Goal: Task Accomplishment & Management: Manage account settings

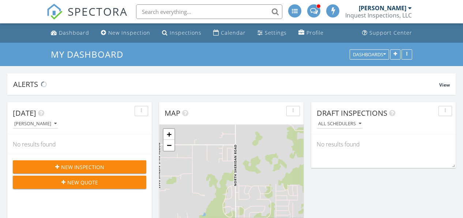
click at [77, 166] on span "New Inspection" at bounding box center [82, 168] width 43 height 8
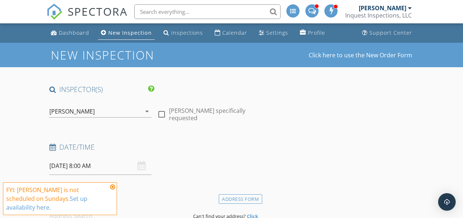
click at [146, 110] on icon "arrow_drop_down" at bounding box center [147, 111] width 9 height 9
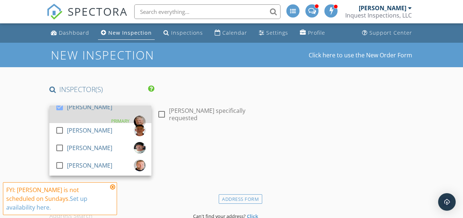
click at [60, 112] on div at bounding box center [59, 107] width 12 height 12
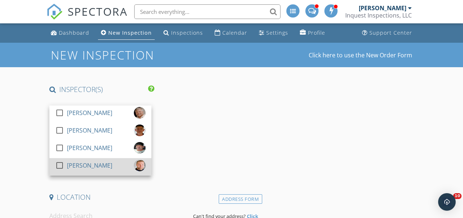
click at [59, 165] on div at bounding box center [59, 166] width 12 height 12
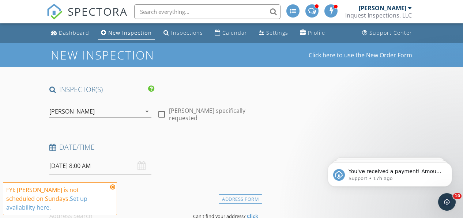
click at [67, 162] on input "09/28/2025 8:00 AM" at bounding box center [100, 166] width 102 height 18
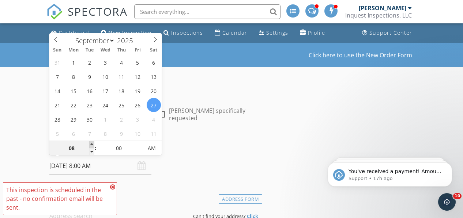
type input "09/27/2025 9:00 AM"
type input "09"
click at [92, 145] on span at bounding box center [91, 144] width 5 height 7
type input "09/27/2025 10:00 AM"
type input "10"
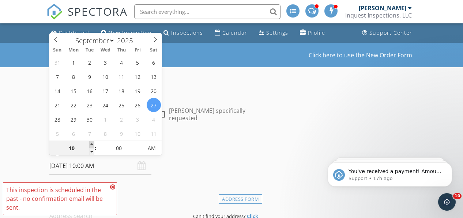
click at [92, 145] on span at bounding box center [91, 144] width 5 height 7
type input "09/27/2025 11:00 AM"
type input "11"
click at [92, 145] on span at bounding box center [91, 144] width 5 height 7
type input "[DATE] 12:00 PM"
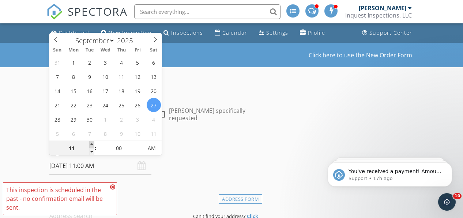
type input "12"
click at [92, 145] on span at bounding box center [91, 144] width 5 height 7
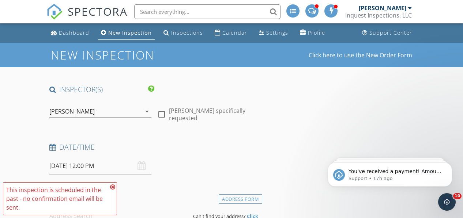
click at [215, 147] on h4 "Date/Time" at bounding box center [154, 148] width 210 height 10
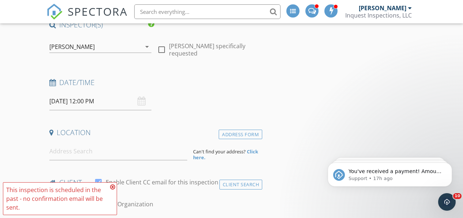
scroll to position [79, 0]
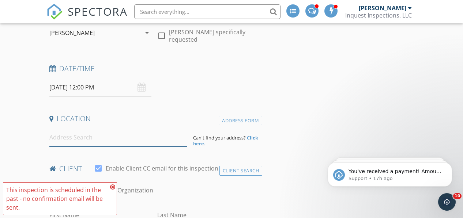
click at [106, 141] on input at bounding box center [118, 138] width 138 height 18
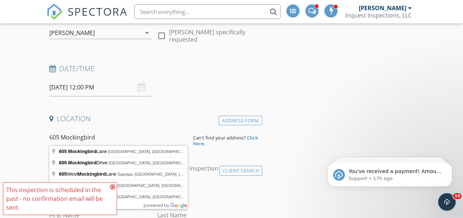
click at [112, 188] on icon at bounding box center [112, 187] width 5 height 6
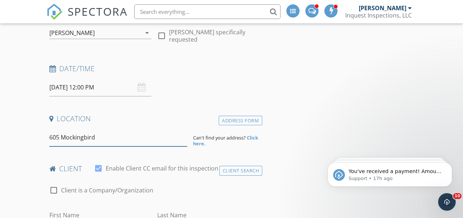
click at [109, 139] on input "605 Mockingbird" at bounding box center [118, 138] width 138 height 18
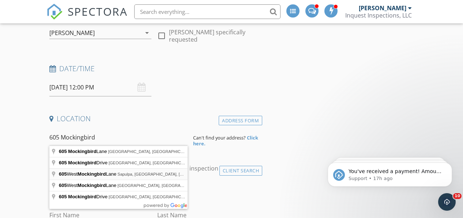
type input "605 West Mockingbird Lane, Sapulpa, OK, USA"
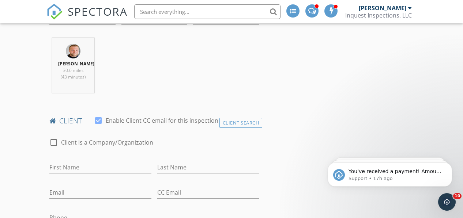
scroll to position [291, 0]
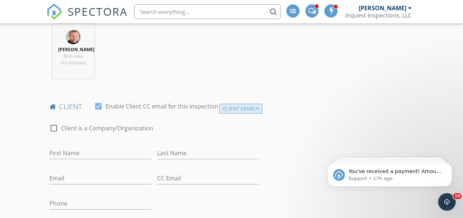
click at [239, 110] on div "Client Search" at bounding box center [241, 109] width 43 height 10
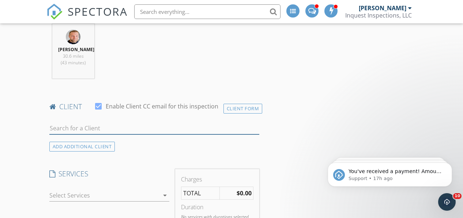
click at [96, 126] on input "text" at bounding box center [154, 129] width 210 height 12
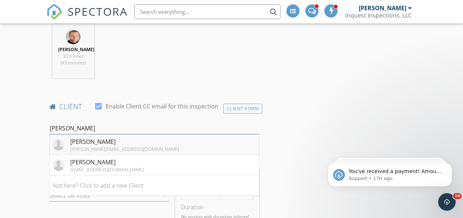
type input "John Berr"
click at [89, 146] on div "[PERSON_NAME][EMAIL_ADDRESS][DOMAIN_NAME]" at bounding box center [124, 149] width 109 height 6
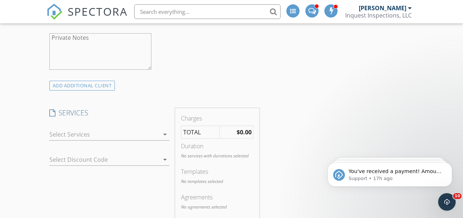
scroll to position [614, 0]
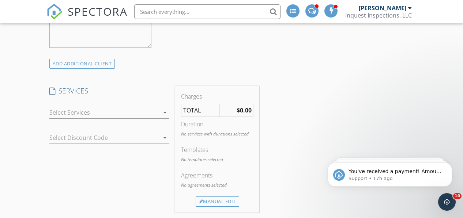
click at [166, 111] on icon "arrow_drop_down" at bounding box center [165, 112] width 9 height 9
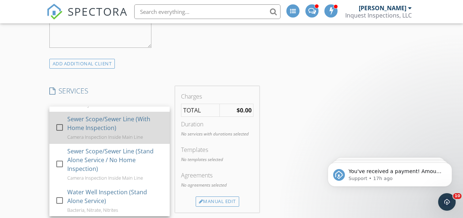
scroll to position [190, 0]
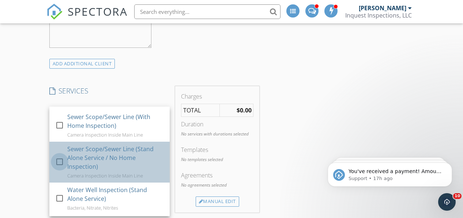
click at [58, 156] on div at bounding box center [59, 162] width 12 height 12
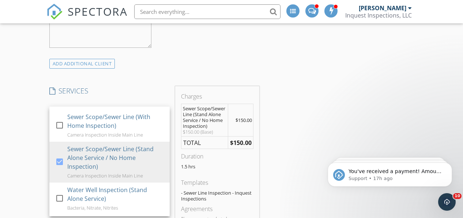
scroll to position [683, 0]
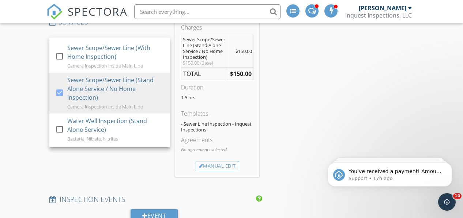
click at [130, 157] on div "SERVICES check_box_outline_blank Best Value Inspection (Termite Inspection Incl…" at bounding box center [109, 97] width 126 height 160
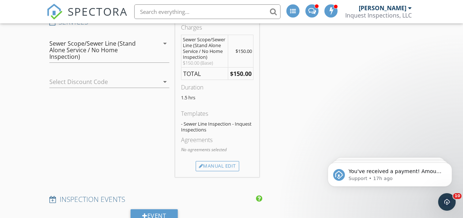
click at [164, 83] on icon "arrow_drop_down" at bounding box center [165, 82] width 9 height 9
click at [161, 47] on div "Sewer Scope/Sewer Line (Stand Alone Service / No Home Inspection) arrow_drop_do…" at bounding box center [109, 50] width 120 height 25
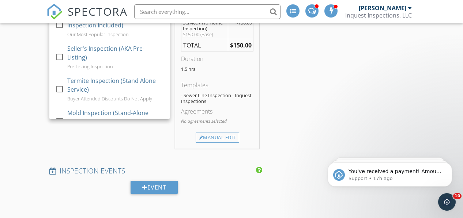
scroll to position [0, 0]
click at [312, 99] on div "INSPECTOR(S) check_box_outline_blank Todd Willis check_box_outline_blank Richy …" at bounding box center [231, 145] width 371 height 1543
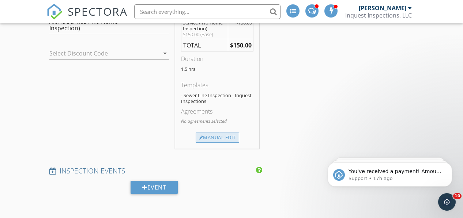
click at [217, 143] on div "Manual Edit" at bounding box center [218, 138] width 44 height 10
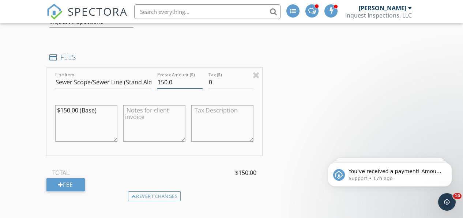
click at [164, 81] on input "150.0" at bounding box center [179, 82] width 45 height 12
type input "100.0"
click at [66, 108] on textarea "$150.00 (Base)" at bounding box center [86, 123] width 62 height 37
type textarea "$100.00 (Base)"
click at [308, 135] on div "INSPECTOR(S) check_box_outline_blank Todd Willis check_box_outline_blank Richy …" at bounding box center [231, 172] width 371 height 1596
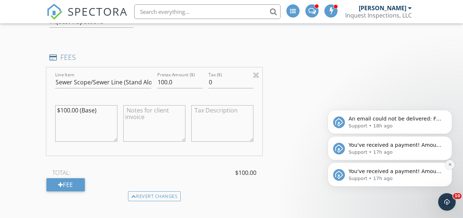
click at [449, 166] on icon "Dismiss notification" at bounding box center [450, 165] width 4 height 4
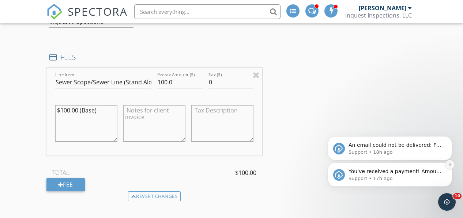
click at [451, 166] on icon "Dismiss notification" at bounding box center [450, 165] width 4 height 4
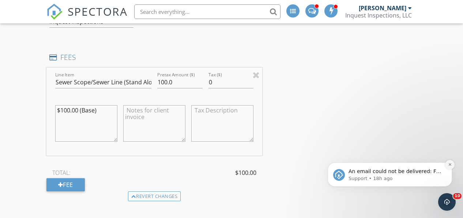
click at [450, 165] on icon "Dismiss notification" at bounding box center [450, 165] width 4 height 4
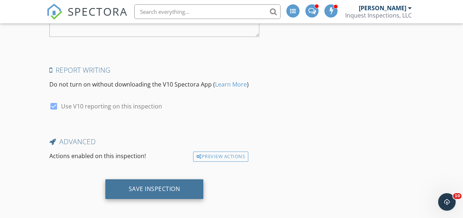
scroll to position [1475, 0]
click at [157, 186] on div "Save Inspection" at bounding box center [155, 189] width 52 height 7
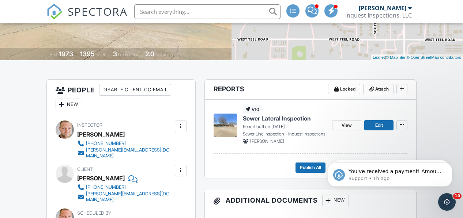
click at [254, 120] on span "Sewer Lateral Inspection" at bounding box center [277, 119] width 68 height 8
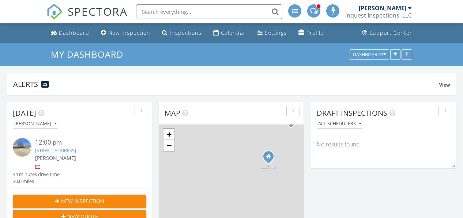
click at [67, 151] on link "605 W Mockingbird Ln, Sapulpa, OK 74066" at bounding box center [55, 150] width 41 height 7
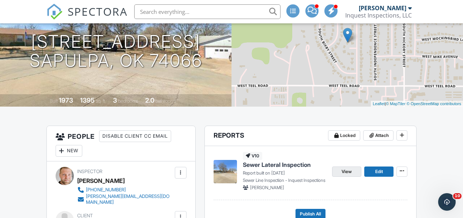
click at [346, 172] on span "View" at bounding box center [347, 171] width 10 height 7
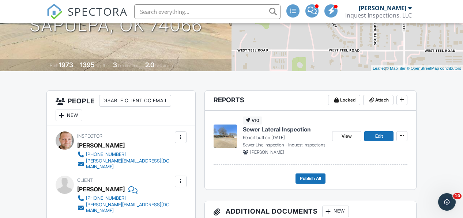
scroll to position [127, 0]
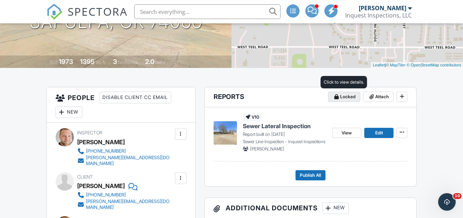
click at [340, 100] on span "Locked" at bounding box center [347, 96] width 15 height 7
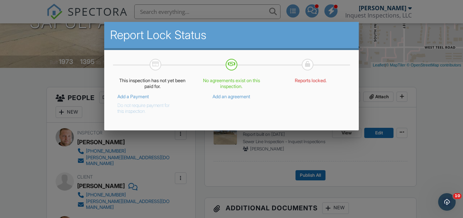
click at [128, 106] on button "Do not require payment for this inspection." at bounding box center [146, 107] width 59 height 15
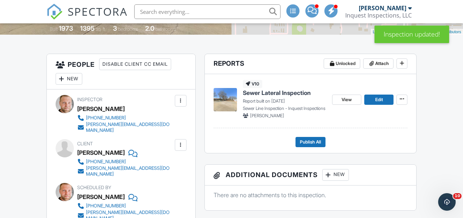
scroll to position [170, 0]
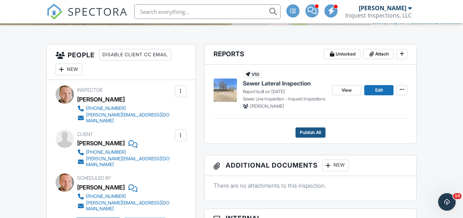
click at [316, 134] on span "Publish All" at bounding box center [310, 132] width 21 height 7
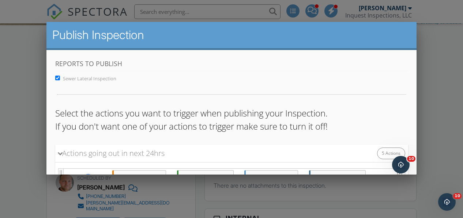
scroll to position [224, 0]
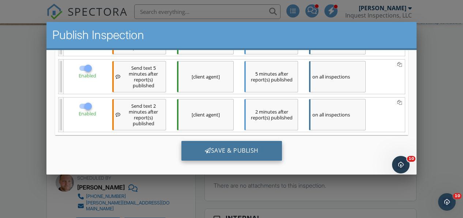
click at [225, 155] on div "Save & Publish" at bounding box center [231, 151] width 101 height 20
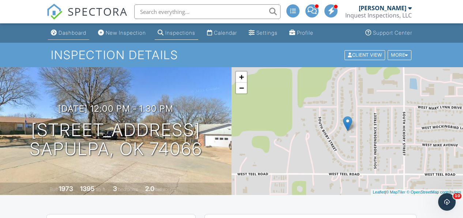
click at [70, 31] on div "Dashboard" at bounding box center [73, 33] width 28 height 6
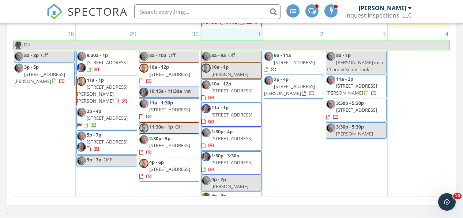
click at [226, 33] on div "1 8a - 9a Off 10a - 1p [PERSON_NAME] 10a - 12p [STREET_ADDRESS] 11a - 1p [STREE…" at bounding box center [232, 122] width 62 height 188
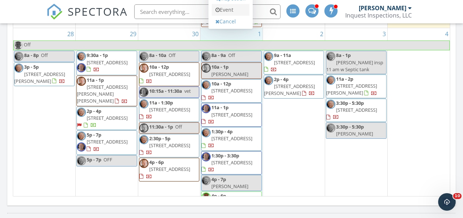
click at [228, 14] on link "Event" at bounding box center [231, 10] width 38 height 12
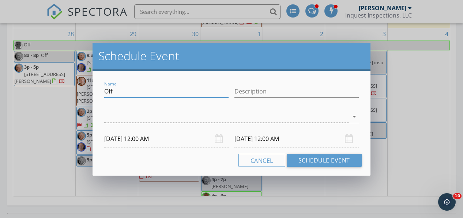
click at [160, 91] on input "Off" at bounding box center [166, 92] width 124 height 12
type input "[PERSON_NAME]"
click at [228, 116] on div at bounding box center [226, 117] width 244 height 12
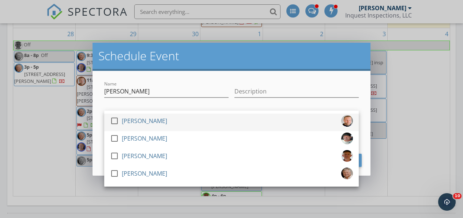
click at [171, 121] on div "check_box_outline_blank [PERSON_NAME]" at bounding box center [231, 122] width 243 height 15
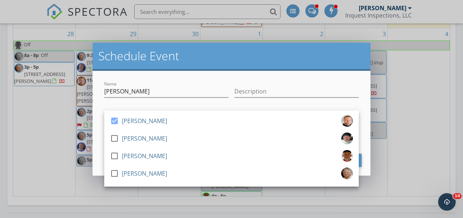
click at [101, 109] on div "Name [PERSON_NAME] Description check_box [PERSON_NAME] check_box_outline_blank …" at bounding box center [232, 123] width 278 height 105
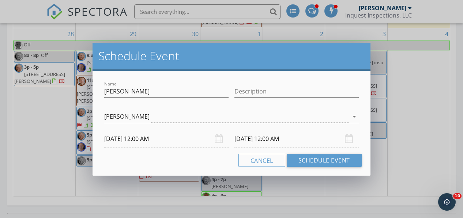
click at [131, 138] on input "[DATE] 12:00 AM" at bounding box center [166, 139] width 124 height 18
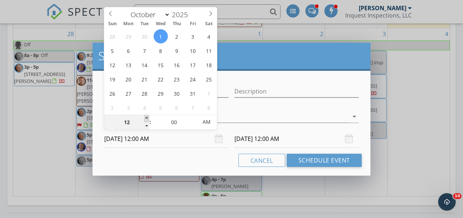
type input "01"
type input "[DATE] 1:00 AM"
click at [146, 119] on span at bounding box center [146, 118] width 5 height 7
type input "02"
type input "[DATE] 2:00 AM"
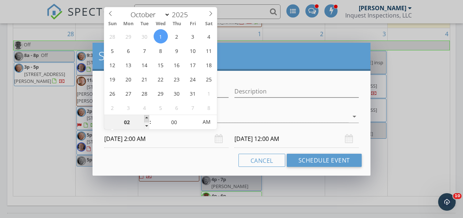
click at [146, 119] on span at bounding box center [146, 118] width 5 height 7
type input "02"
type input "[DATE] 2:00 AM"
type input "[DATE] 2:00 PM"
click at [251, 140] on input "[DATE] 2:00 PM" at bounding box center [297, 139] width 124 height 18
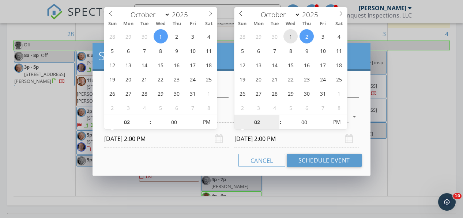
type input "[DATE] 2:00 PM"
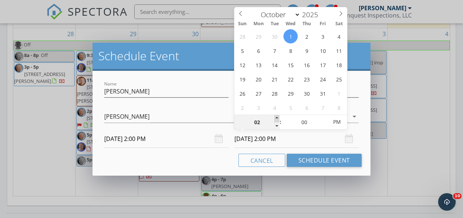
type input "03"
type input "[DATE] 3:00 PM"
click at [276, 118] on span at bounding box center [276, 118] width 5 height 7
type input "04"
type input "[DATE] 4:00 PM"
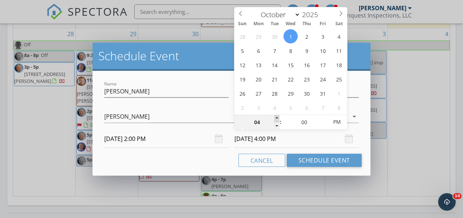
click at [276, 118] on span at bounding box center [276, 118] width 5 height 7
click at [364, 85] on div "Name [PERSON_NAME] Description check_box [PERSON_NAME] check_box_outline_blank …" at bounding box center [232, 123] width 278 height 105
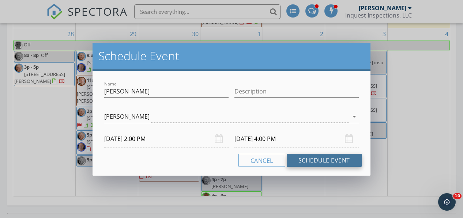
click at [322, 161] on button "Schedule Event" at bounding box center [324, 160] width 75 height 13
